Goal: Transaction & Acquisition: Purchase product/service

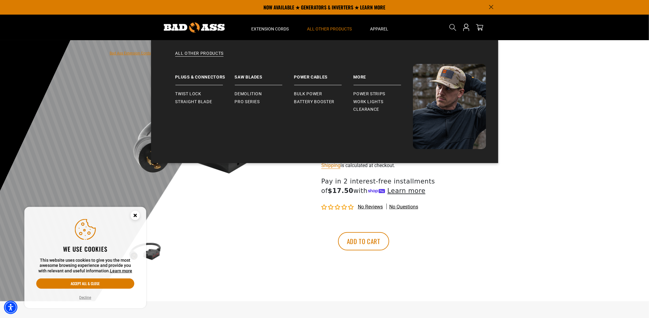
click at [323, 31] on span "All Other Products" at bounding box center [330, 28] width 45 height 5
click at [367, 99] on span "Work Lights" at bounding box center [369, 101] width 30 height 5
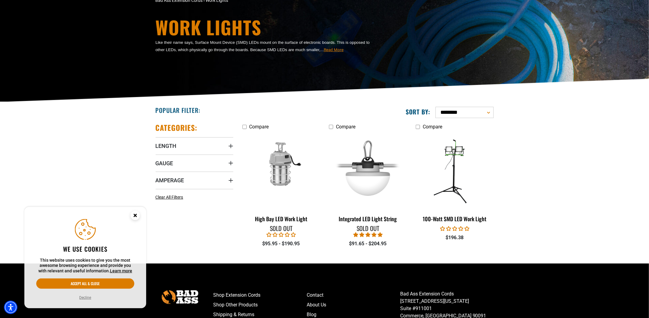
scroll to position [61, 0]
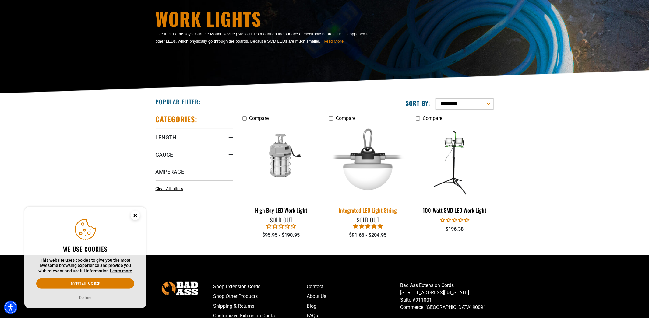
click at [367, 166] on img at bounding box center [368, 162] width 85 height 78
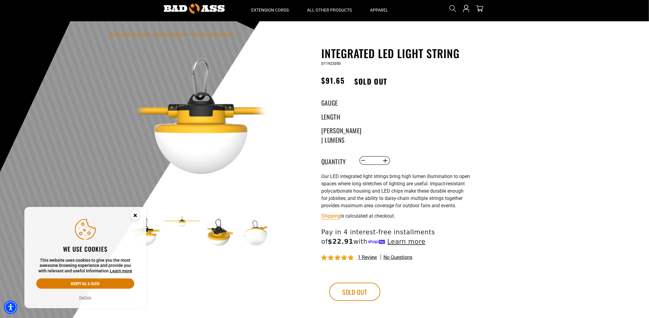
scroll to position [30, 0]
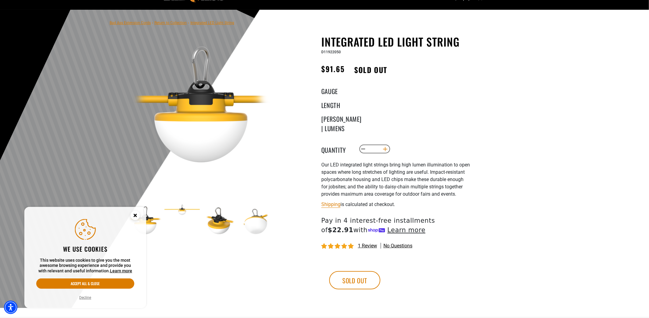
click at [387, 149] on button "Increase quantity for Integrated LED Light String" at bounding box center [385, 149] width 9 height 10
type input "*"
click at [331, 91] on legend "Gauge" at bounding box center [337, 91] width 30 height 8
click at [332, 109] on legend "Length" at bounding box center [337, 105] width 30 height 8
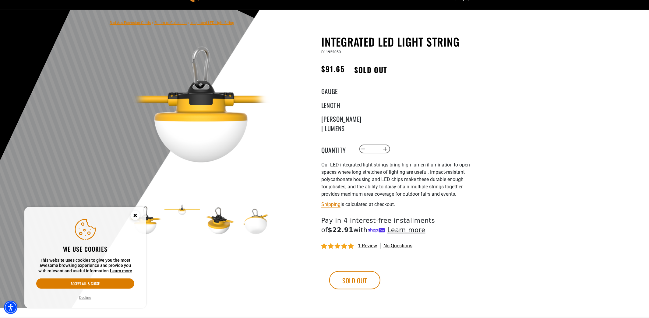
click at [332, 122] on legend "Watts | Lumens" at bounding box center [337, 118] width 30 height 8
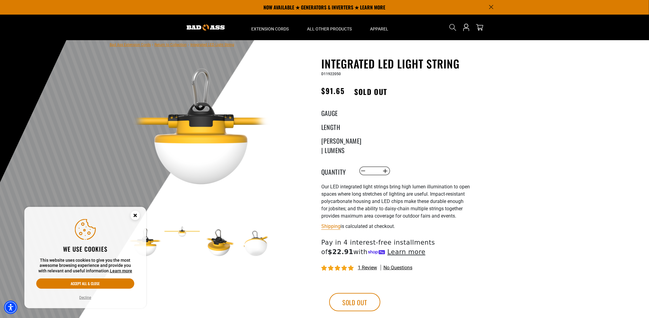
scroll to position [0, 0]
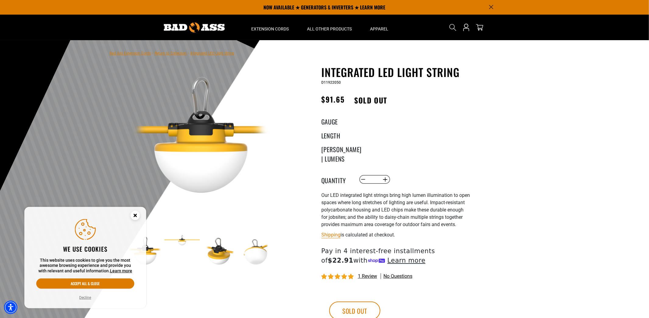
click at [551, 187] on div at bounding box center [324, 189] width 649 height 299
click at [134, 217] on circle "Close this option" at bounding box center [135, 215] width 9 height 9
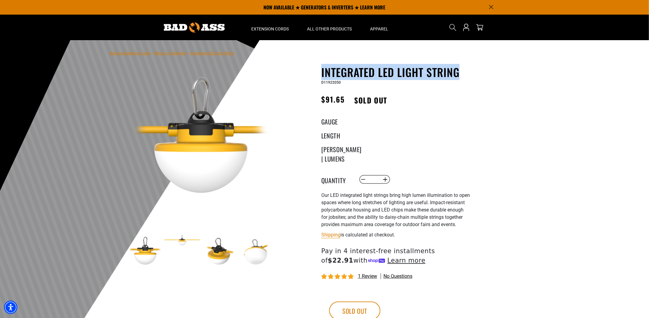
drag, startPoint x: 465, startPoint y: 70, endPoint x: 317, endPoint y: 74, distance: 147.9
click at [317, 74] on div "Integrated LED Light String Integrated LED Light String D11922050 Regular price…" at bounding box center [384, 207] width 174 height 282
drag, startPoint x: 317, startPoint y: 74, endPoint x: 354, endPoint y: 73, distance: 37.5
copy h1 "Integrated LED Light String"
